Goal: Transaction & Acquisition: Download file/media

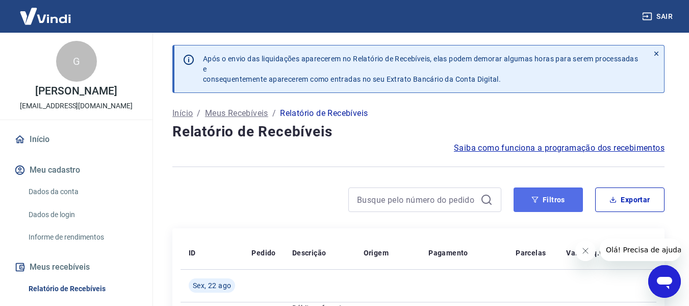
click at [549, 200] on button "Filtros" at bounding box center [548, 199] width 69 height 24
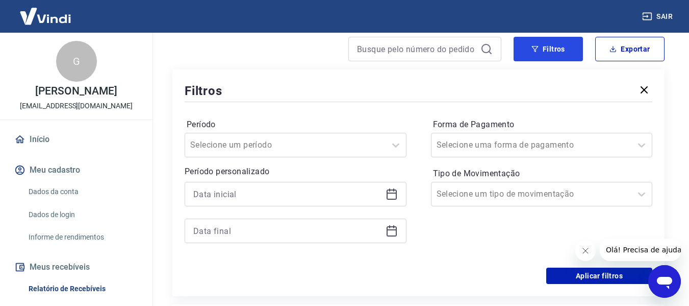
scroll to position [153, 0]
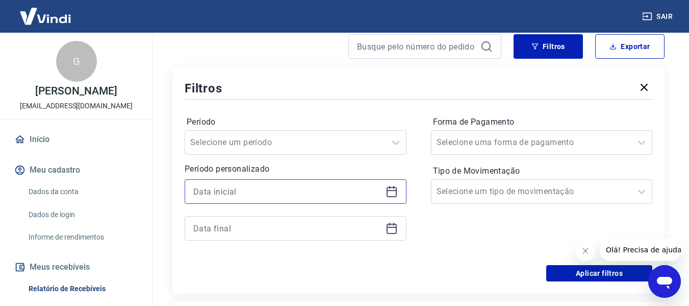
click at [276, 190] on input at bounding box center [287, 191] width 188 height 15
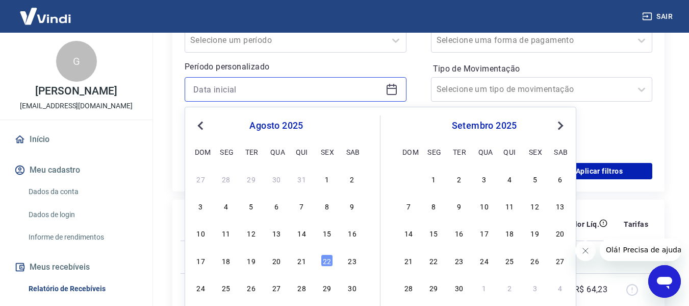
scroll to position [306, 0]
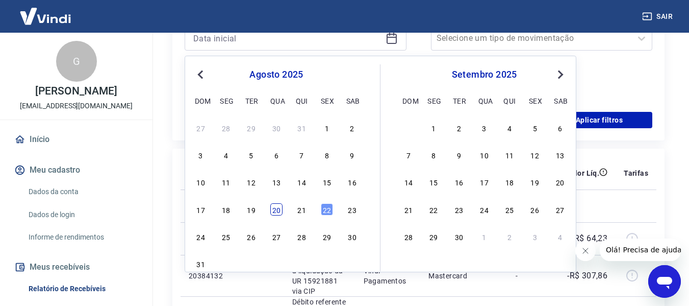
click at [274, 214] on div "20" at bounding box center [276, 209] width 12 height 12
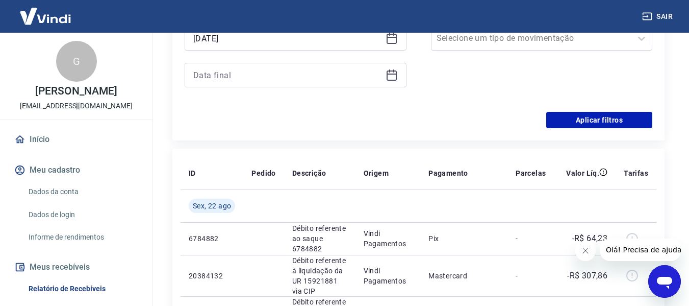
type input "[DATE]"
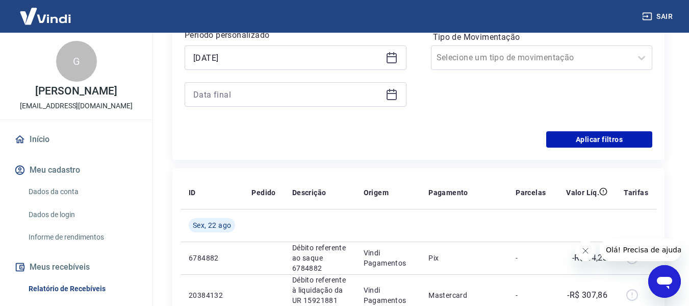
scroll to position [255, 0]
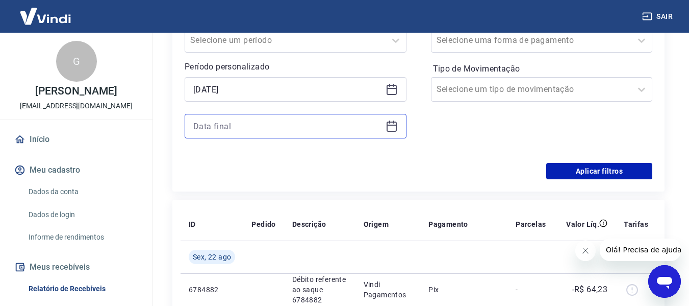
click at [295, 131] on input at bounding box center [287, 125] width 188 height 15
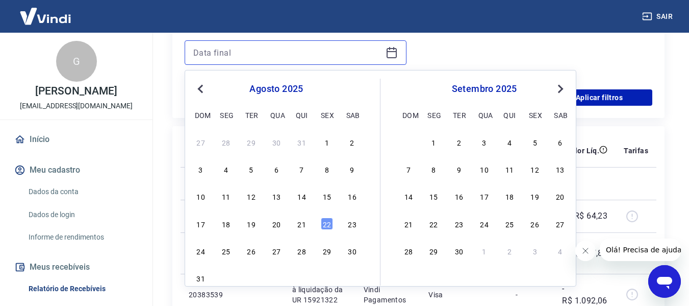
scroll to position [357, 0]
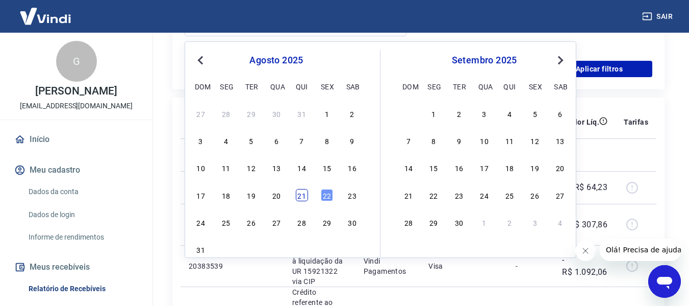
click at [303, 194] on div "21" at bounding box center [302, 195] width 12 height 12
type input "[DATE]"
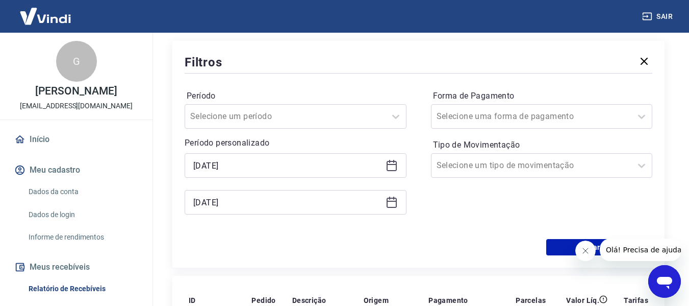
scroll to position [204, 0]
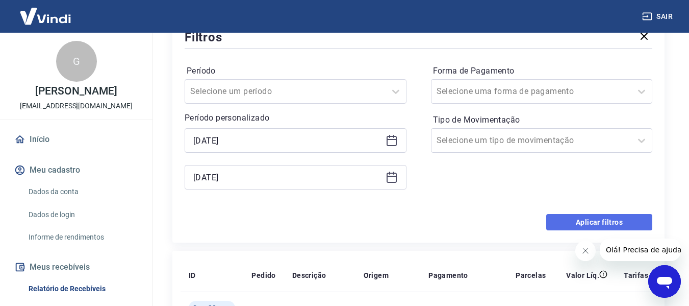
click at [567, 217] on button "Aplicar filtros" at bounding box center [599, 222] width 106 height 16
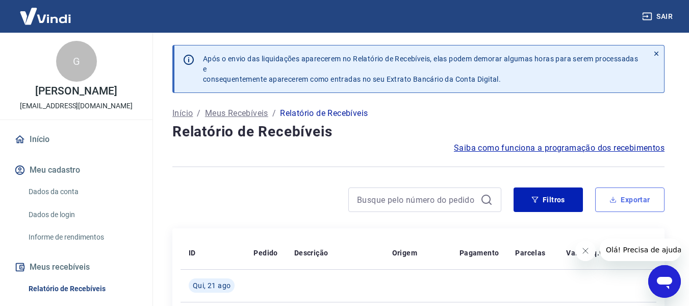
click at [633, 192] on button "Exportar" at bounding box center [629, 199] width 69 height 24
type input "[DATE]"
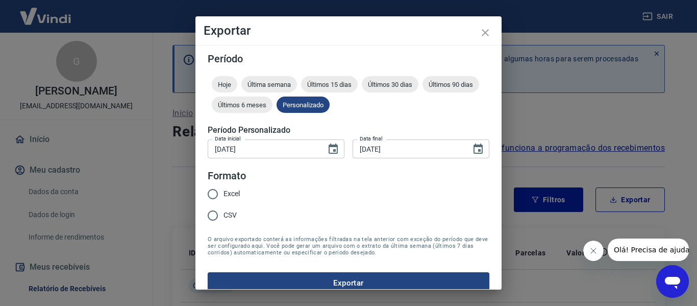
click at [233, 194] on span "Excel" at bounding box center [231, 193] width 16 height 11
click at [223, 194] on input "Excel" at bounding box center [212, 193] width 21 height 21
radio input "true"
click at [316, 275] on button "Exportar" at bounding box center [349, 282] width 282 height 21
